Goal: Find contact information: Find contact information

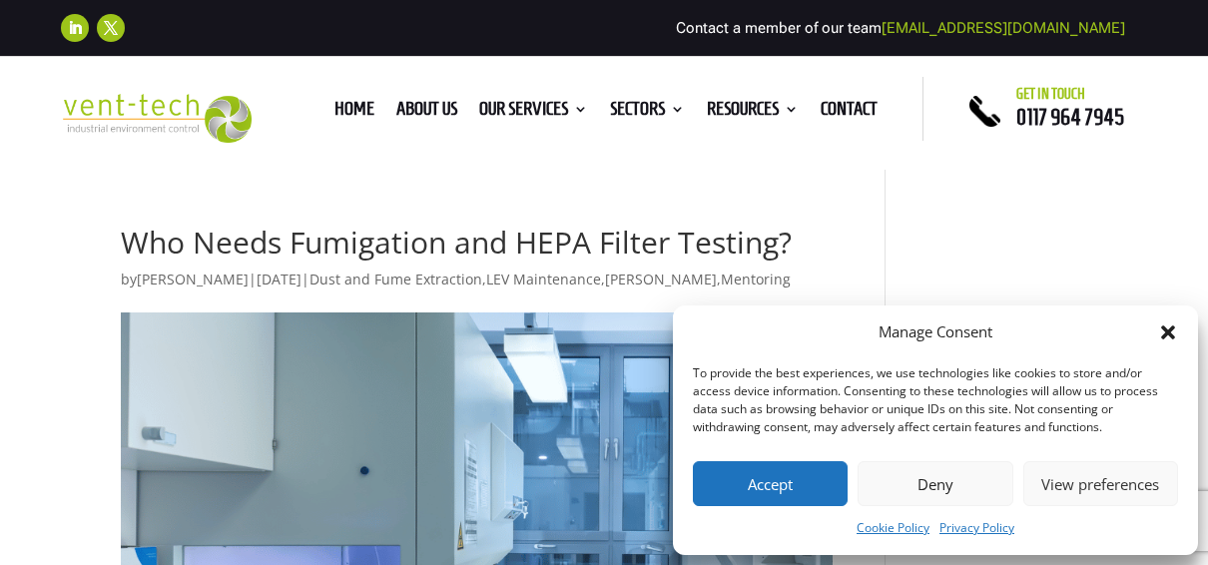
click at [766, 490] on button "Accept" at bounding box center [770, 483] width 155 height 45
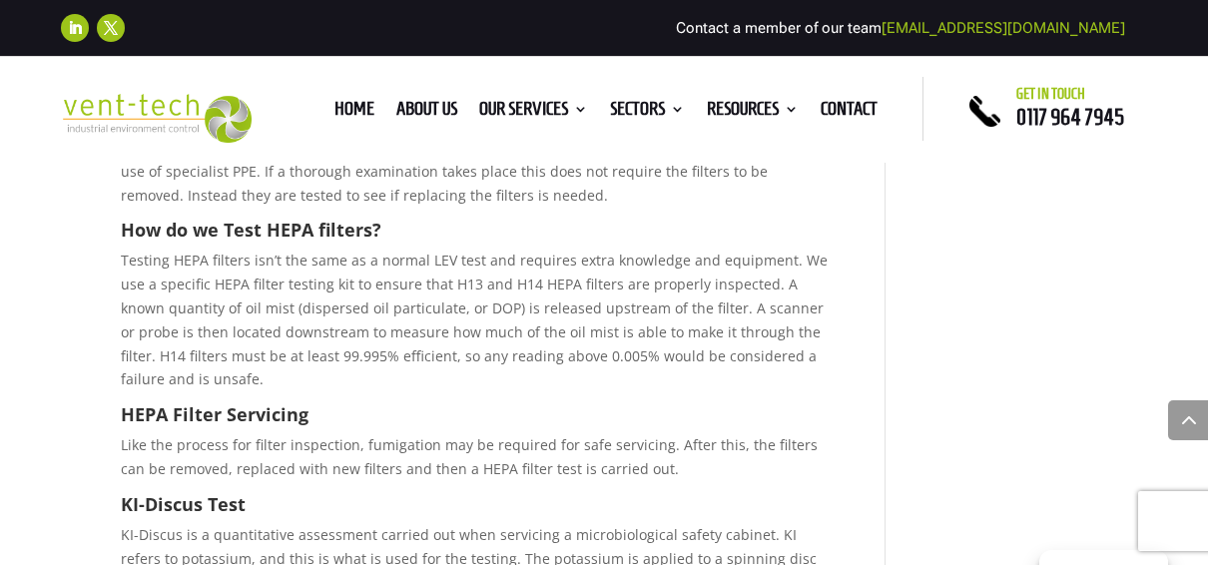
scroll to position [1310, 0]
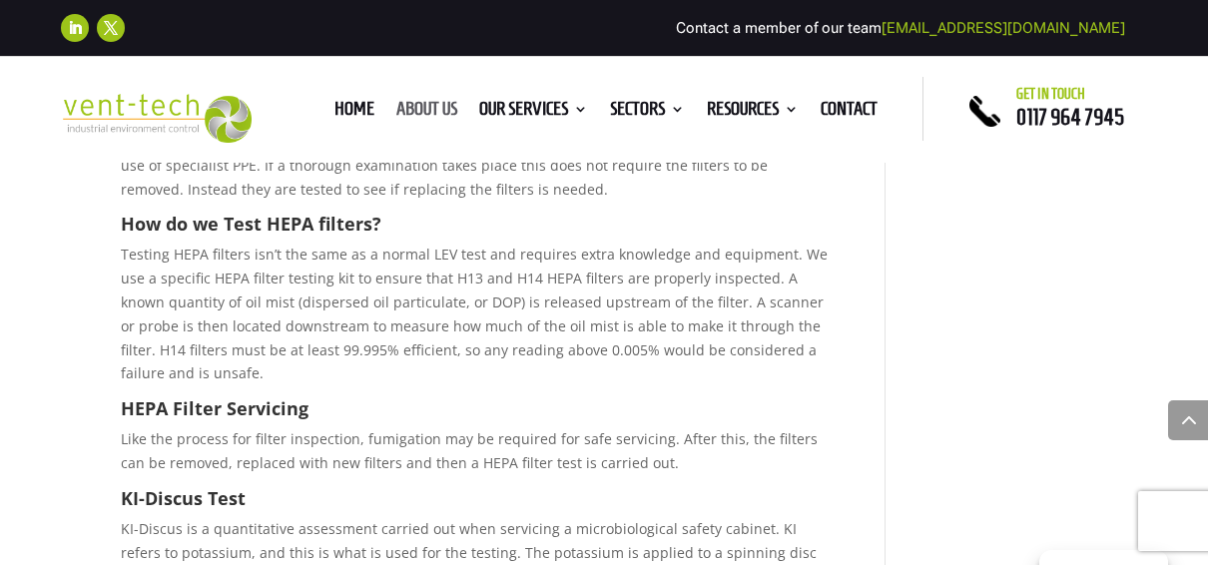
click at [422, 106] on link "About us" at bounding box center [426, 113] width 61 height 22
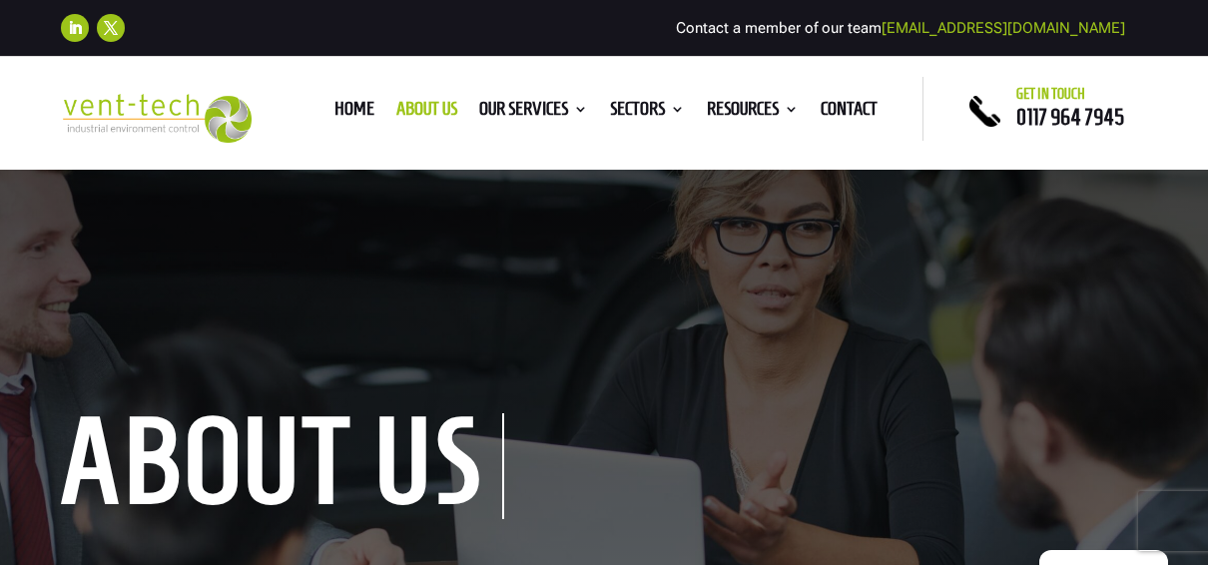
click at [1079, 114] on span "0117 964 7945" at bounding box center [1070, 117] width 108 height 24
